Goal: Information Seeking & Learning: Learn about a topic

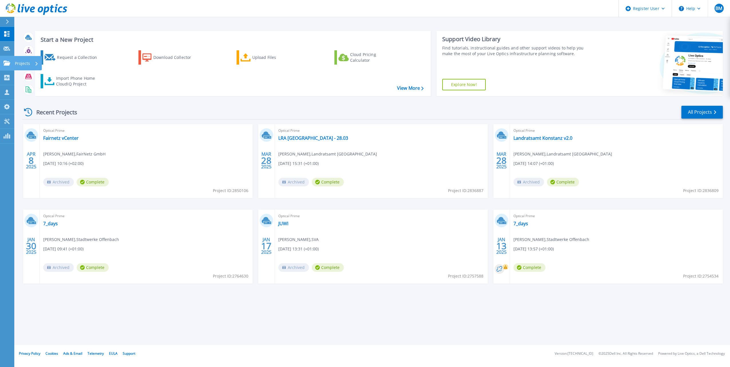
click at [7, 63] on icon at bounding box center [6, 63] width 7 height 5
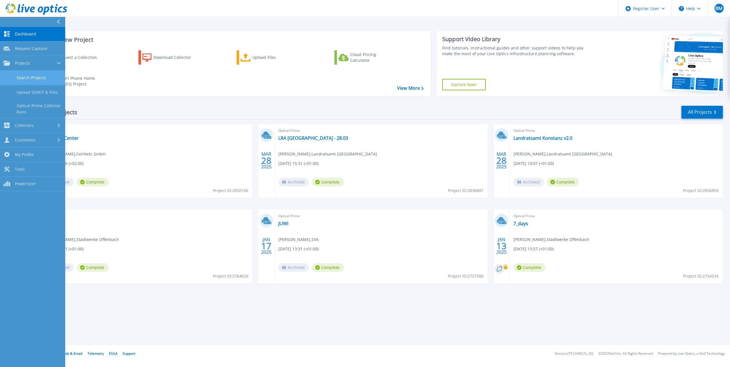
click at [27, 74] on link "Search Projects" at bounding box center [32, 78] width 65 height 15
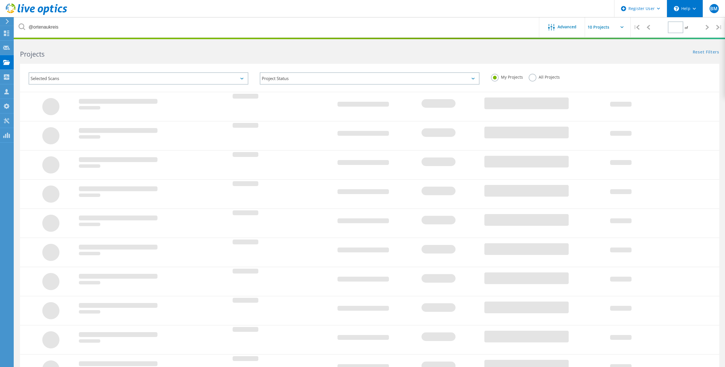
type input "1"
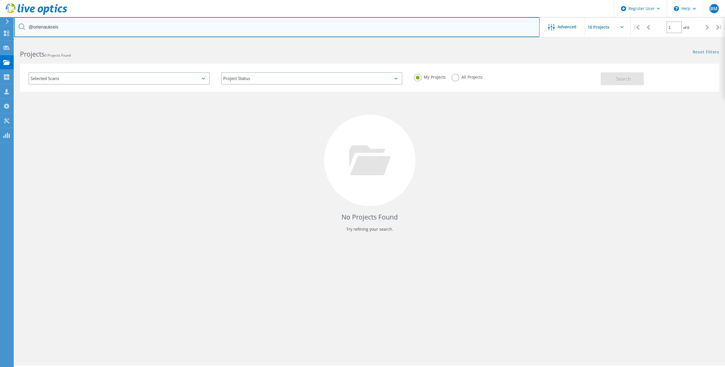
drag, startPoint x: 3, startPoint y: 19, endPoint x: 33, endPoint y: 27, distance: 31.1
click at [33, 27] on input "@ortenaukreis" at bounding box center [276, 27] width 525 height 20
type input "@l-bank"
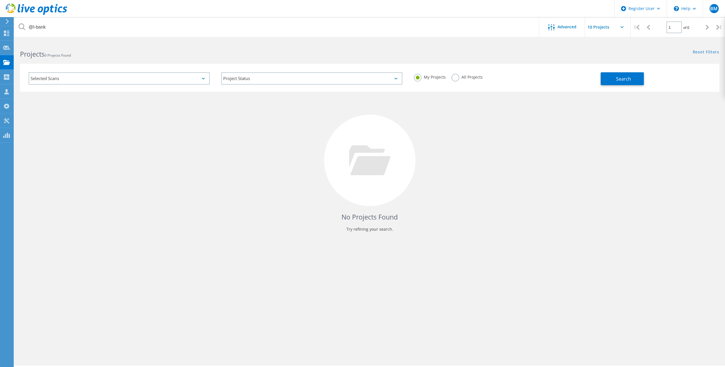
click at [452, 77] on label "All Projects" at bounding box center [467, 76] width 31 height 5
click at [0, 0] on input "All Projects" at bounding box center [0, 0] width 0 height 0
click at [613, 77] on button "Search" at bounding box center [622, 78] width 43 height 13
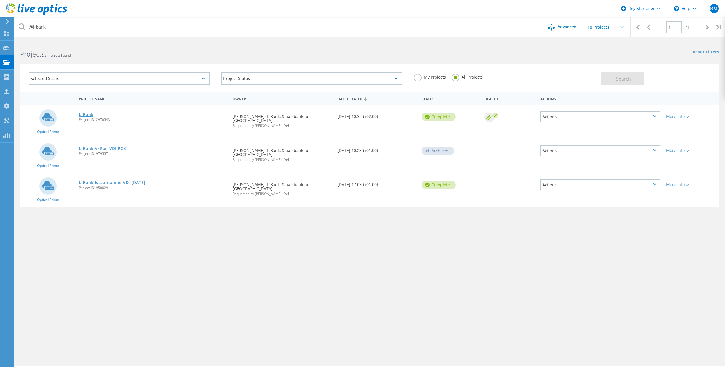
click at [90, 113] on link "L-Bank" at bounding box center [86, 115] width 15 height 4
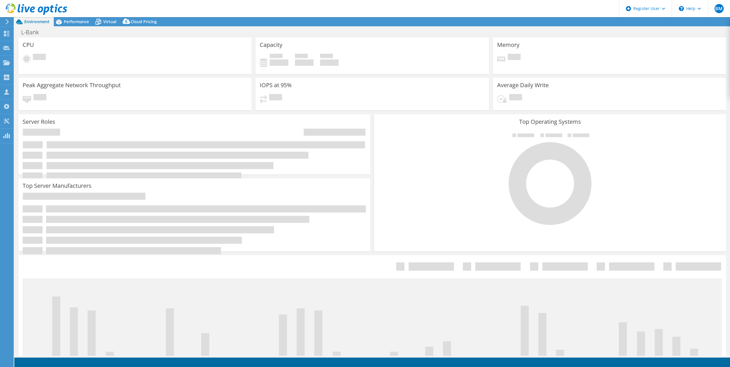
select select "USD"
select select "EUFrankfurt"
select select "EUR"
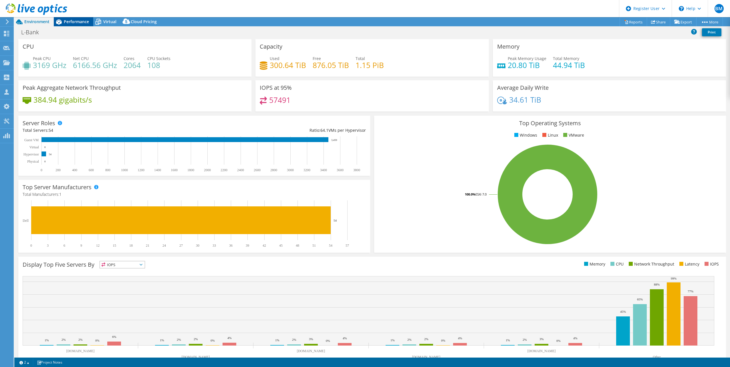
click at [67, 20] on span "Performance" at bounding box center [76, 21] width 25 height 5
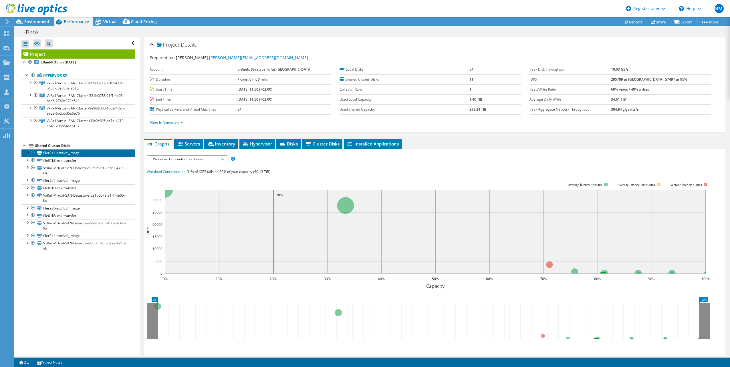
click at [78, 150] on link "filer2s1-esx4vdi_image" at bounding box center [77, 152] width 113 height 7
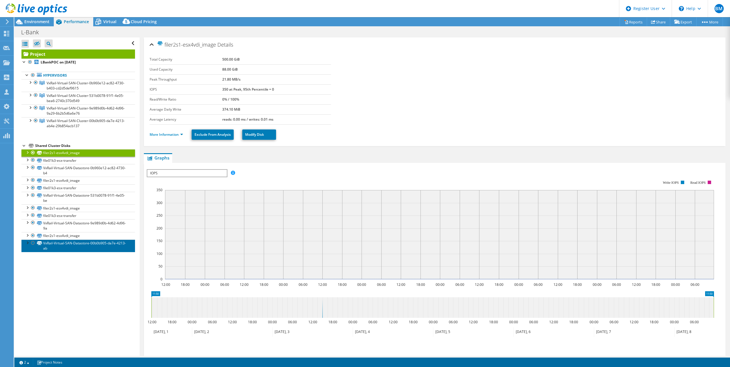
click at [65, 248] on link "VxRail-Virtual-SAN-Datastore-00b0b905-da7e-4213-ab" at bounding box center [77, 246] width 113 height 13
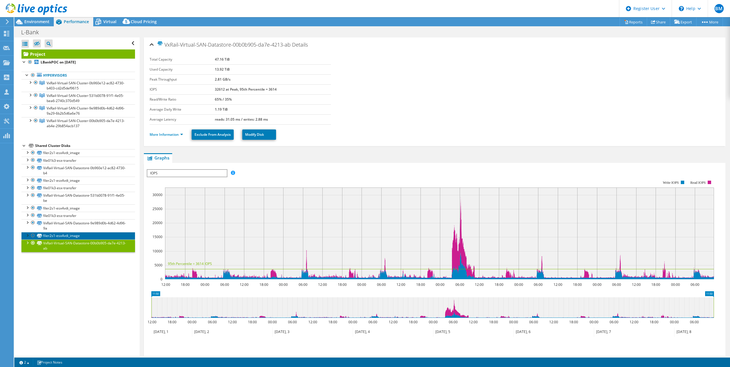
click at [61, 237] on link "filer2s1-esx4vdi_image" at bounding box center [77, 235] width 113 height 7
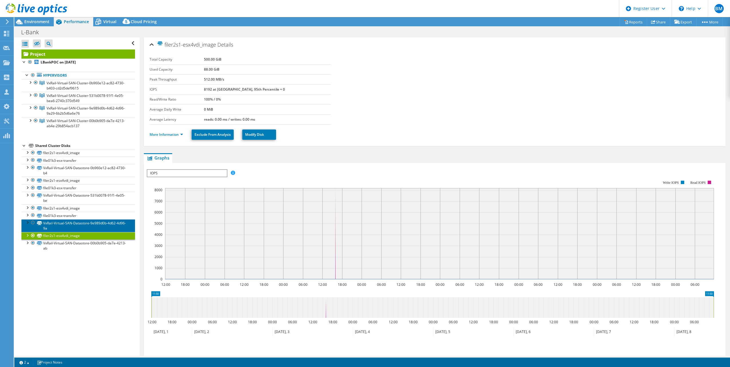
click at [83, 222] on link "VxRail-Virtual-SAN-Datastore-9e989d0b-4d62-4d96-9a" at bounding box center [77, 225] width 113 height 13
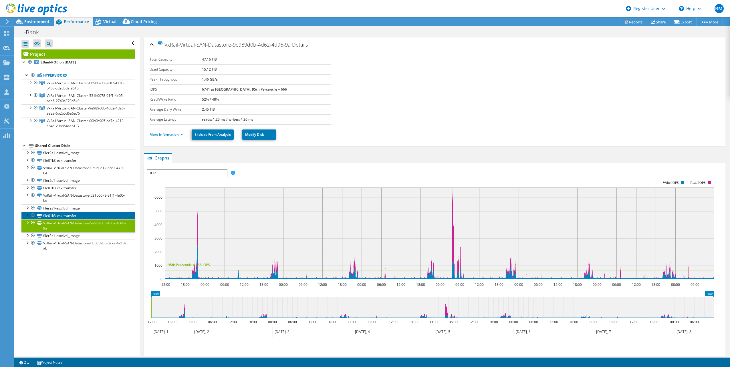
click at [78, 216] on link "file01k3-esx-transfer" at bounding box center [77, 215] width 113 height 7
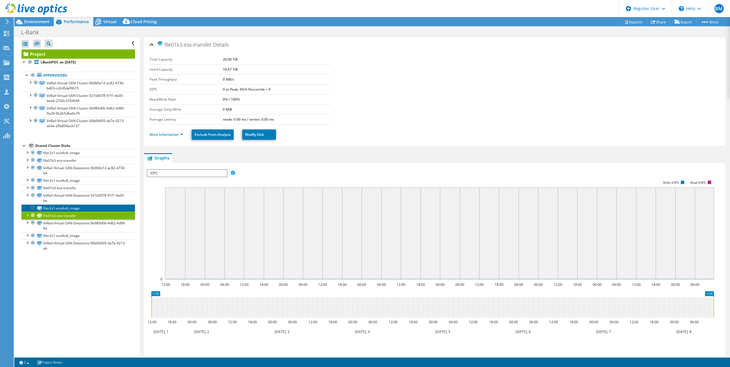
click at [72, 210] on link "filer2s1-esx4vdi_image" at bounding box center [77, 207] width 113 height 7
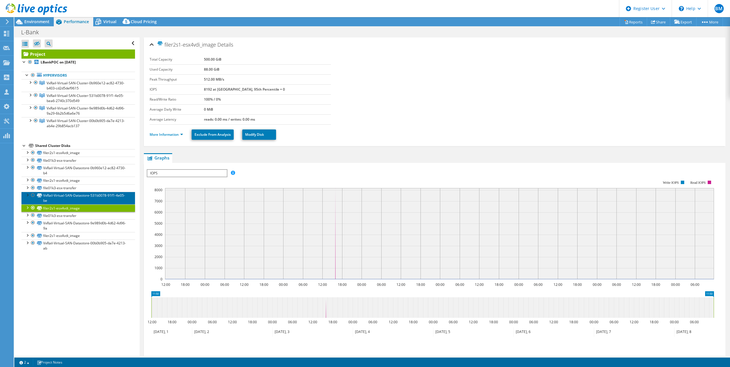
drag, startPoint x: 72, startPoint y: 210, endPoint x: 64, endPoint y: 202, distance: 11.7
click at [64, 202] on link "VxRail-Virtual-SAN-Datastore-531b0078-91f1-4e05-be" at bounding box center [77, 198] width 113 height 13
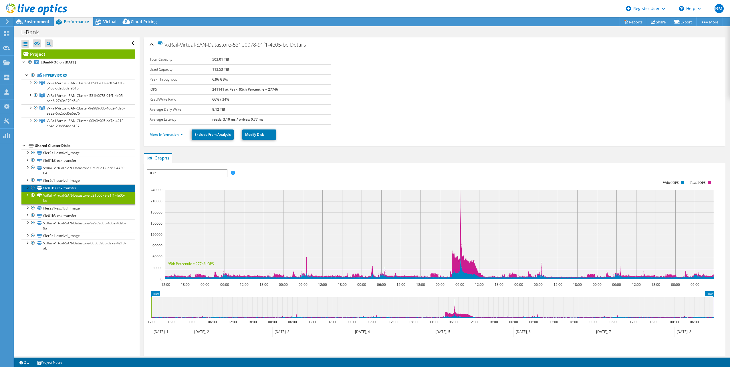
click at [63, 187] on link "file01k3-esx-transfer" at bounding box center [77, 187] width 113 height 7
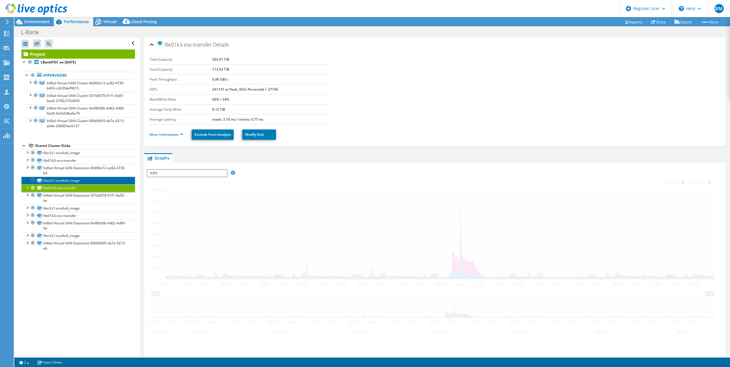
click at [65, 180] on link "filer2s1-esx4vdi_image" at bounding box center [77, 180] width 113 height 7
